Goal: Task Accomplishment & Management: Manage account settings

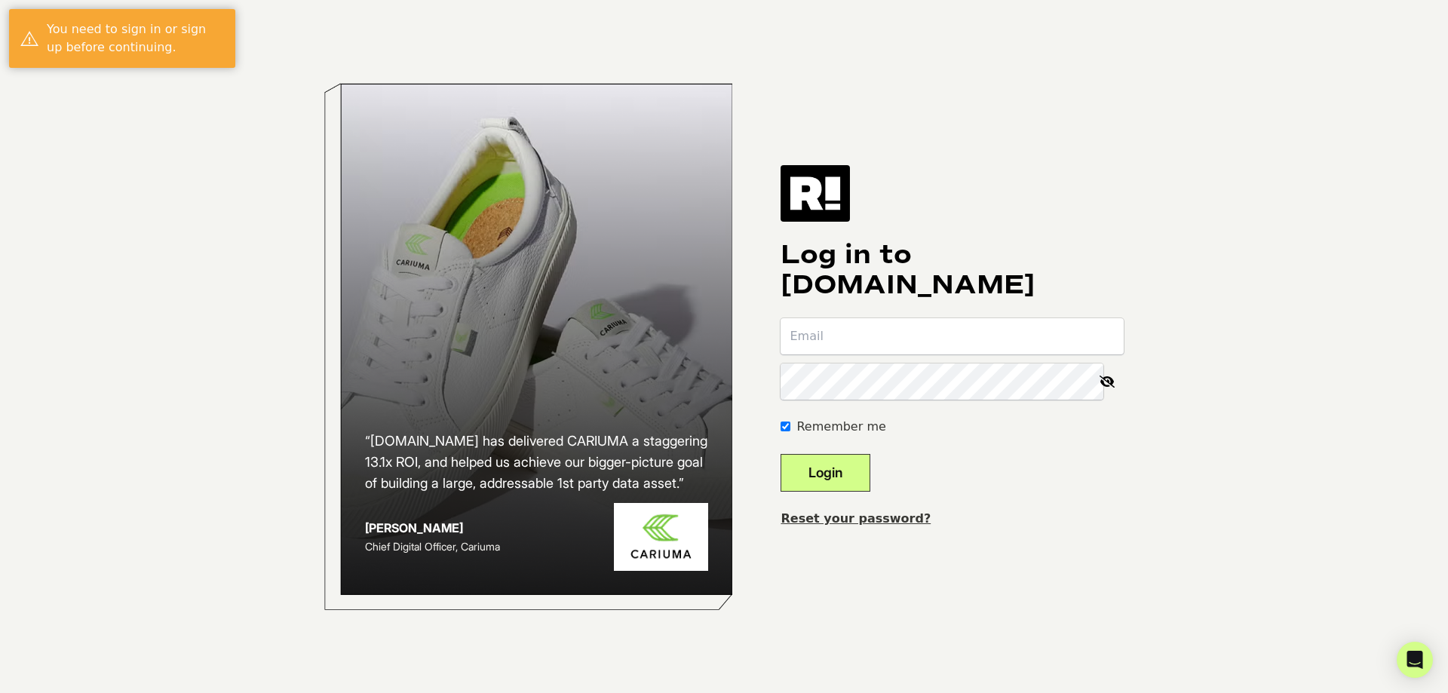
type input "[EMAIL_ADDRESS][DOMAIN_NAME]"
click at [855, 475] on button "Login" at bounding box center [826, 473] width 90 height 38
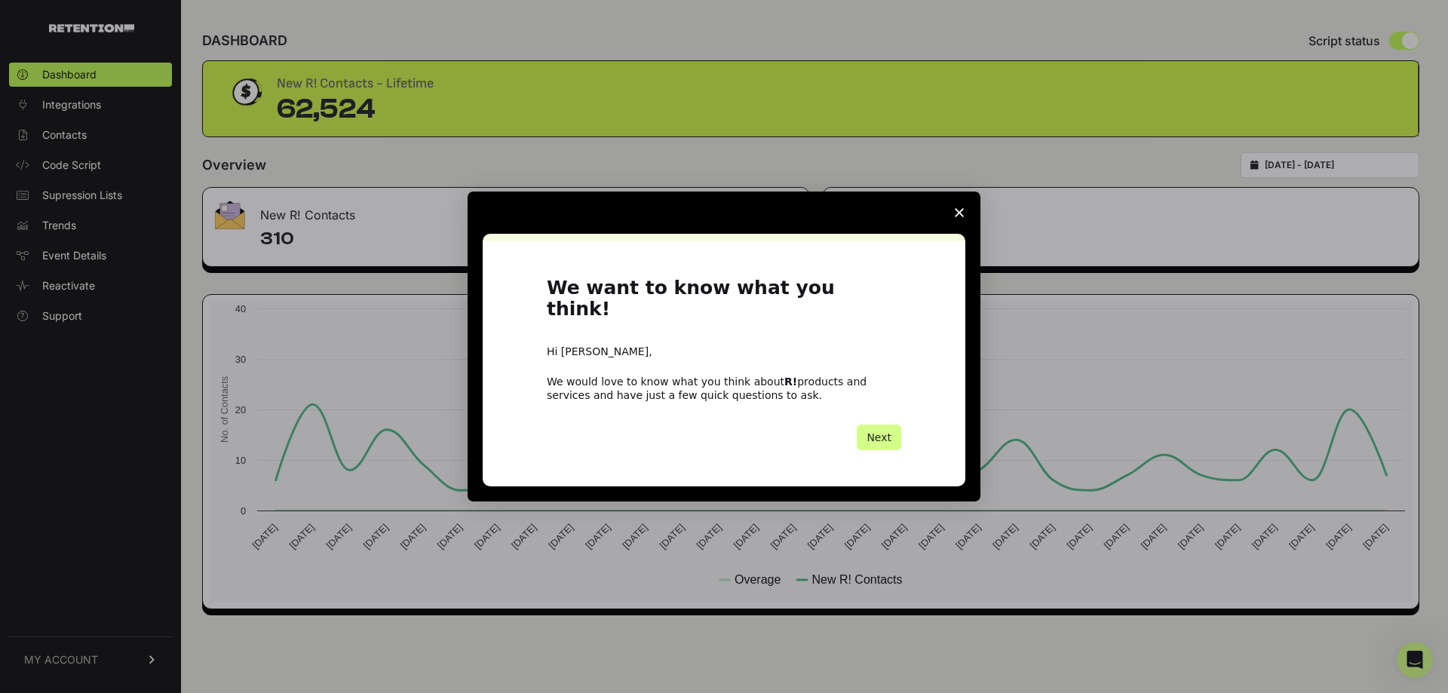
click at [960, 217] on polygon "Close survey" at bounding box center [959, 212] width 9 height 9
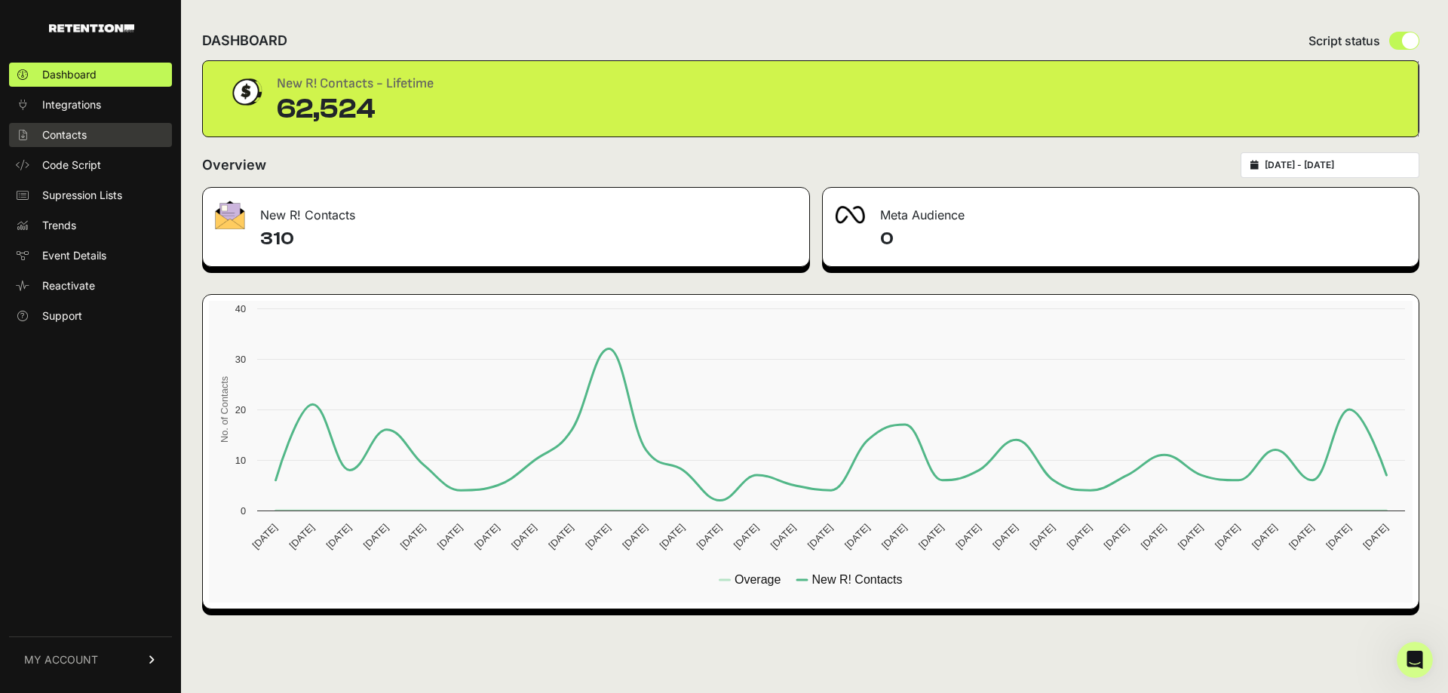
click at [81, 137] on span "Contacts" at bounding box center [64, 134] width 45 height 15
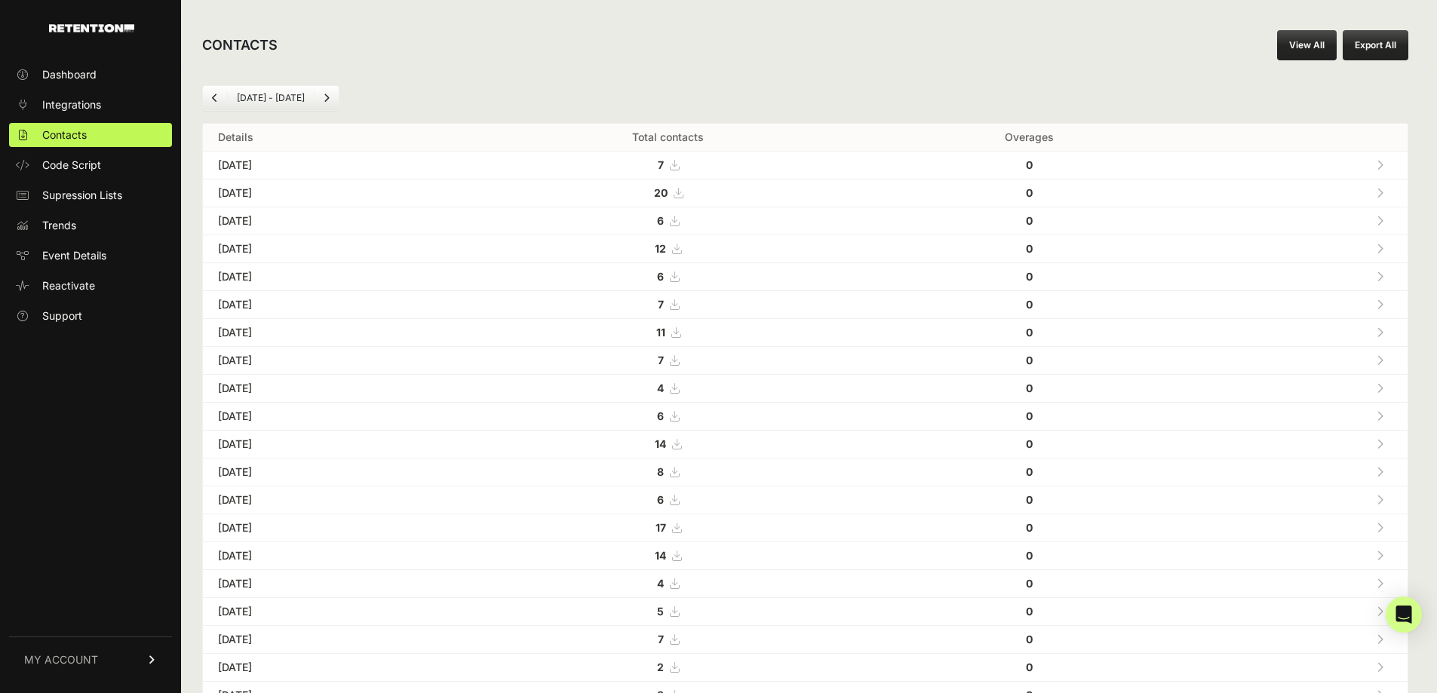
click at [668, 189] on strong "20" at bounding box center [661, 192] width 14 height 13
click at [666, 243] on strong "12" at bounding box center [660, 248] width 11 height 13
click at [77, 318] on span "Support" at bounding box center [62, 316] width 40 height 15
